Goal: Information Seeking & Learning: Learn about a topic

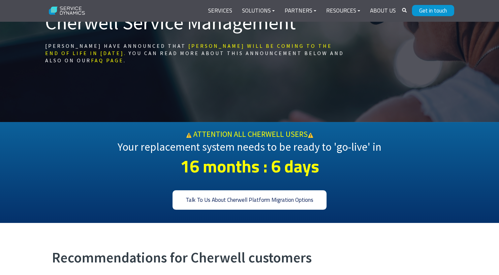
scroll to position [66, 0]
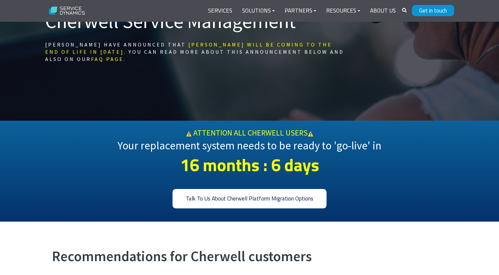
click at [299, 203] on link "Talk To Us About Cherwell Platform Migration Options" at bounding box center [250, 198] width 154 height 19
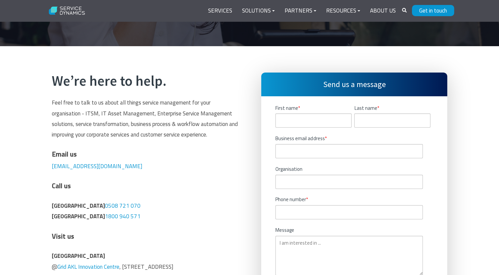
scroll to position [165, 0]
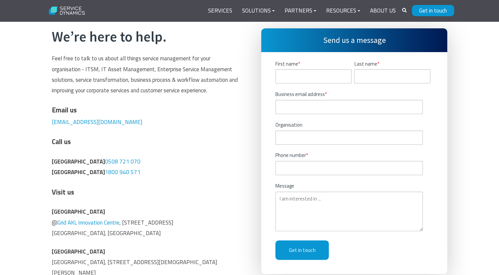
click at [478, 39] on div "We’re here to help. Feel free to talk to us about all things service management…" at bounding box center [249, 192] width 499 height 380
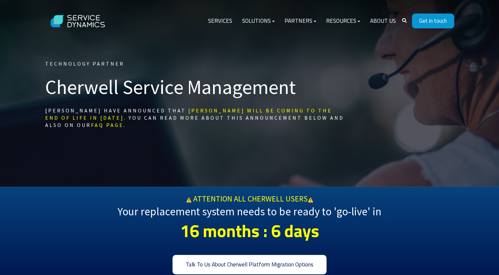
click at [124, 122] on link "FAQ page" at bounding box center [107, 125] width 33 height 7
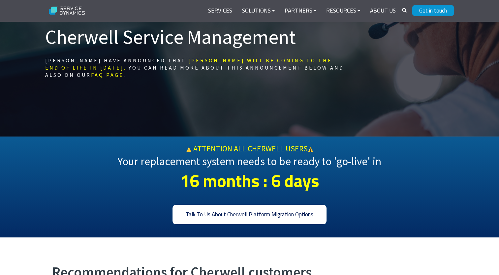
scroll to position [66, 0]
